Goal: Book appointment/travel/reservation

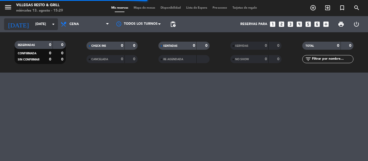
click at [33, 24] on input "[DATE]" at bounding box center [55, 24] width 45 height 9
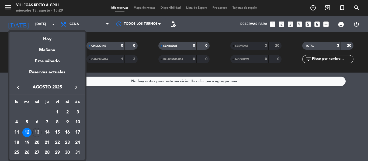
click at [65, 133] on div "16" at bounding box center [67, 132] width 9 height 9
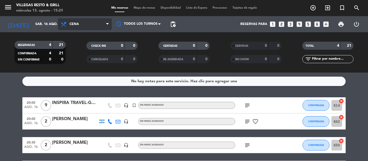
click at [74, 24] on span "Cena" at bounding box center [73, 24] width 9 height 4
click at [80, 48] on div "menu [PERSON_NAME] Resto & Grill [DATE] 13. agosto - 15:29 Mis reservas Mapa de…" at bounding box center [184, 36] width 368 height 73
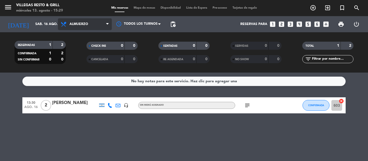
click at [80, 25] on span "Almuerzo" at bounding box center [78, 24] width 19 height 4
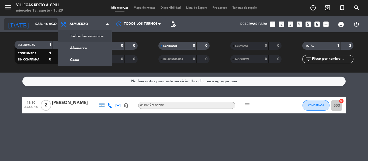
click at [37, 24] on input "sáb. 16 ago." at bounding box center [55, 24] width 45 height 9
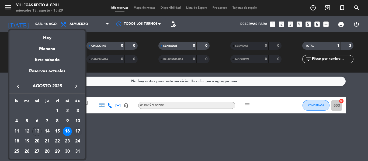
click at [78, 128] on div "17" at bounding box center [77, 131] width 9 height 9
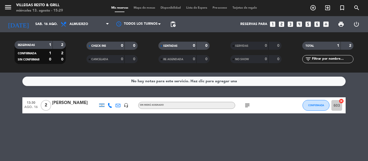
type input "dom. 17 ago."
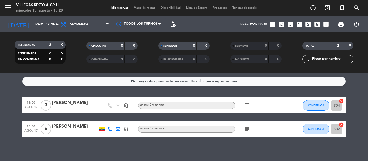
click at [117, 147] on div "No hay notas para este servicio. Haz clic para agregar una 13:00 [DATE] 3 [PERS…" at bounding box center [184, 117] width 368 height 89
